Goal: Information Seeking & Learning: Learn about a topic

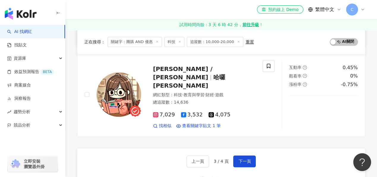
scroll to position [1015, 0]
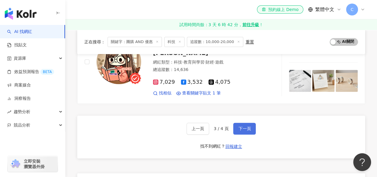
click at [242, 126] on span "下一頁" at bounding box center [244, 128] width 12 height 5
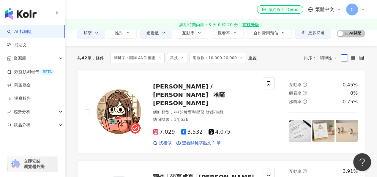
scroll to position [0, 0]
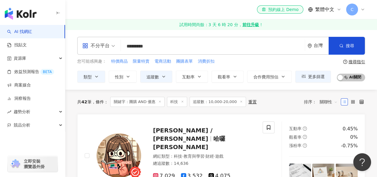
click at [110, 46] on span "不分平台" at bounding box center [98, 45] width 33 height 9
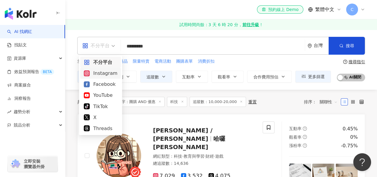
click at [110, 74] on div "Instagram" at bounding box center [101, 72] width 34 height 7
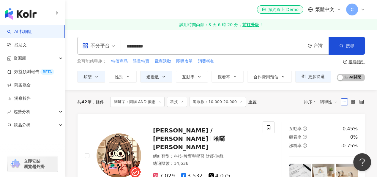
click at [158, 44] on input "*********" at bounding box center [212, 46] width 179 height 11
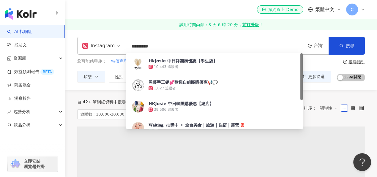
drag, startPoint x: 170, startPoint y: 47, endPoint x: 107, endPoint y: 49, distance: 63.9
click at [107, 49] on div "Instagram ********* 台灣 搜尋 d64616b7-58c8-4b00-9d69-19f67c50902d Hkjosie 中日韓團購優惠【…" at bounding box center [221, 46] width 288 height 18
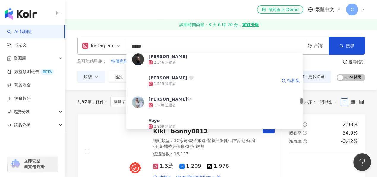
scroll to position [654, 0]
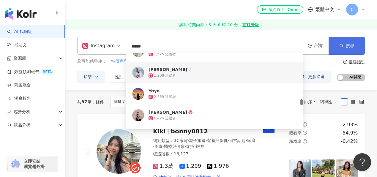
type input "*****"
click at [346, 45] on span "搜尋" at bounding box center [350, 45] width 8 height 5
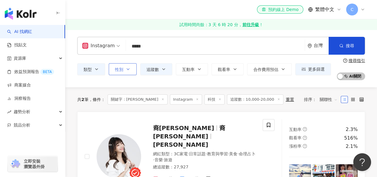
click at [130, 71] on button "性別" at bounding box center [123, 69] width 28 height 12
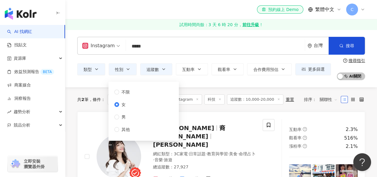
click at [239, 83] on div "Instagram ***** 台灣 搜尋 4c94f5d2-3bff-4cfc-a8d7-8cc19cf74930 045c0edc-d38c-4f97-b…" at bounding box center [220, 59] width 311 height 58
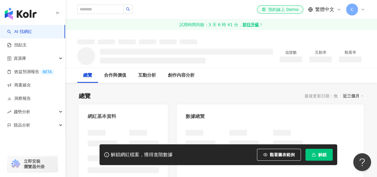
click at [314, 154] on icon "button" at bounding box center [314, 153] width 2 height 1
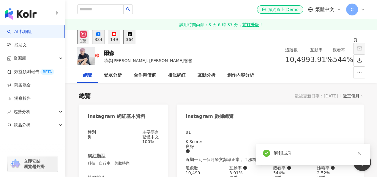
click at [256, 112] on div "Instagram 數據總覽" at bounding box center [270, 113] width 187 height 19
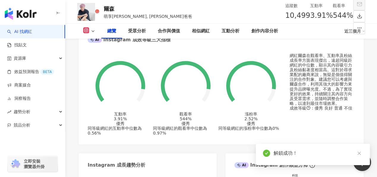
scroll to position [237, 0]
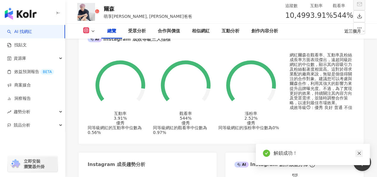
click at [359, 152] on icon "close" at bounding box center [359, 153] width 4 height 4
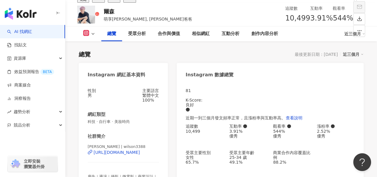
scroll to position [119, 0]
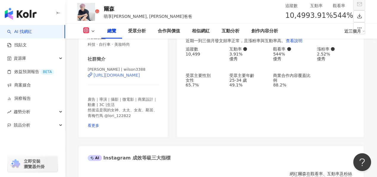
click at [140, 77] on div "[URL][DOMAIN_NAME]" at bounding box center [117, 75] width 46 height 5
click at [99, 126] on span "看更多" at bounding box center [94, 125] width 12 height 4
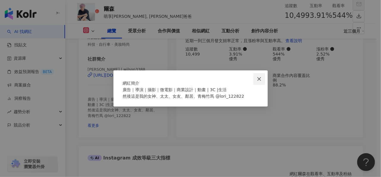
click at [259, 77] on icon "close" at bounding box center [259, 79] width 4 height 4
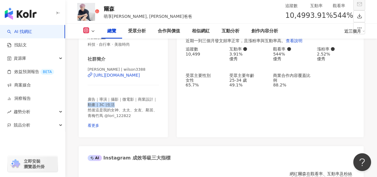
drag, startPoint x: 89, startPoint y: 116, endPoint x: 112, endPoint y: 115, distance: 22.6
click at [112, 115] on span "廣告｜導演｜攝影｜微電影｜商業設計｜動畫 | 3C |生活 然後這是我的女神、太太、女友、鄰居、青梅竹馬 @lori_122822" at bounding box center [122, 107] width 69 height 21
copy span "動畫 | 3C |生活"
click at [265, 130] on div "81 K-Score : 良好 近期一到三個月發文頻率正常，且漲粉率與互動率高。 查看說明 追蹤數 10,499 互動率 3.91% 優秀 觀看率 544% …" at bounding box center [270, 71] width 187 height 132
drag, startPoint x: 229, startPoint y: 83, endPoint x: 235, endPoint y: 90, distance: 8.9
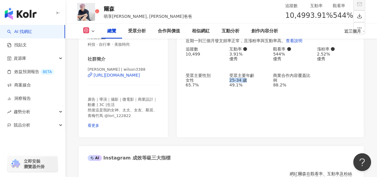
click at [235, 83] on div "25-34 歲" at bounding box center [248, 80] width 38 height 5
copy div "25-34 歲"
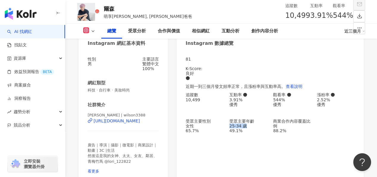
scroll to position [59, 0]
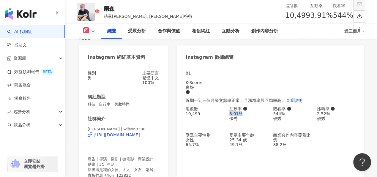
drag, startPoint x: 229, startPoint y: 113, endPoint x: 247, endPoint y: 114, distance: 18.7
click at [248, 114] on div "追蹤數 10,499 互動率 3.91% 優秀 觀看率 544% 優秀 漲粉率 2.52% 優秀 受眾主要性別 女性 65.7% 受眾主要年齡 25-34 歲…" at bounding box center [270, 126] width 169 height 41
copy div "3.91%"
drag, startPoint x: 273, startPoint y: 113, endPoint x: 276, endPoint y: 114, distance: 3.5
click at [276, 114] on div "追蹤數 10,499 互動率 3.91% 優秀 觀看率 544% 優秀 漲粉率 2.52% 優秀 受眾主要性別 女性 65.7% 受眾主要年齡 25-34 歲…" at bounding box center [270, 126] width 169 height 41
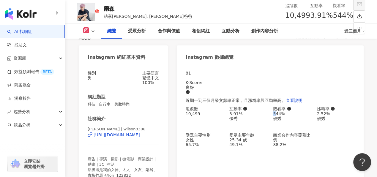
click at [276, 115] on div "544%" at bounding box center [292, 113] width 38 height 5
drag, startPoint x: 273, startPoint y: 115, endPoint x: 289, endPoint y: 115, distance: 16.0
click at [289, 115] on div "追蹤數 10,499 互動率 3.91% 優秀 觀看率 544% 優秀 漲粉率 2.52% 優秀 受眾主要性別 女性 65.7% 受眾主要年齡 25-34 歲…" at bounding box center [270, 126] width 169 height 41
copy div "544%"
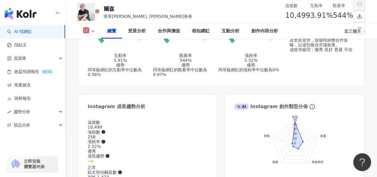
scroll to position [326, 0]
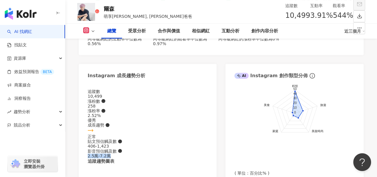
drag, startPoint x: 171, startPoint y: 122, endPoint x: 209, endPoint y: 124, distance: 37.7
copy div "2.5萬-7.2萬"
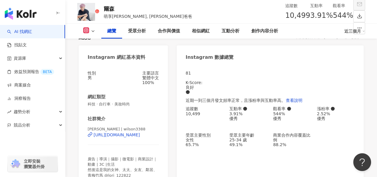
scroll to position [48, 0]
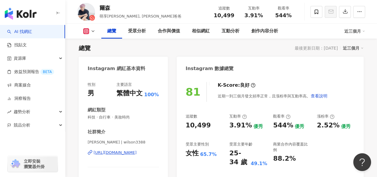
click at [280, 57] on div "Instagram 數據總覽" at bounding box center [270, 66] width 187 height 19
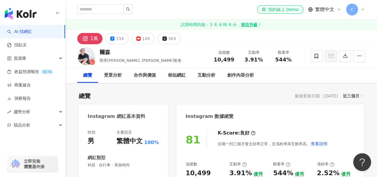
click at [257, 104] on div "Instagram 數據總覽" at bounding box center [270, 113] width 187 height 19
